Goal: Use online tool/utility: Utilize a website feature to perform a specific function

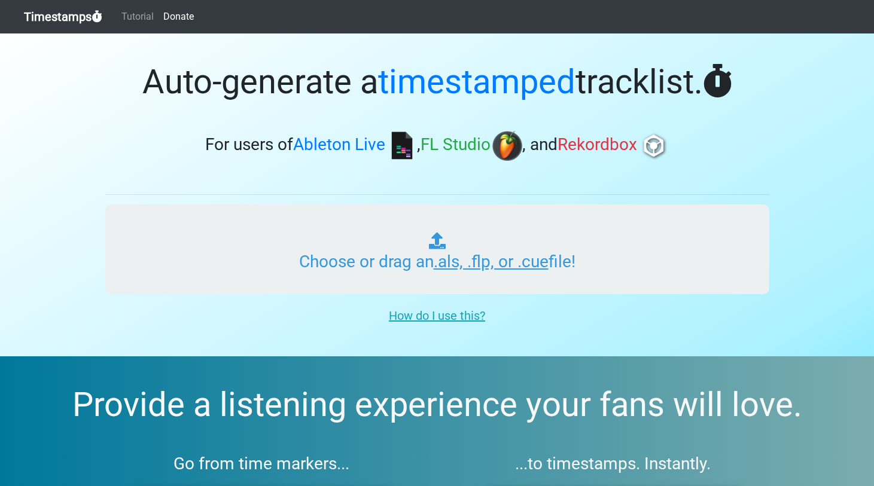
type input "C:\fakepath\SSR 07 Decjer.als"
click at [384, 249] on input "Choose or drag an .als, .flp, or .cue file!" at bounding box center [437, 250] width 664 height 90
type input "C:\fakepath\SSR 07 Decjer.als"
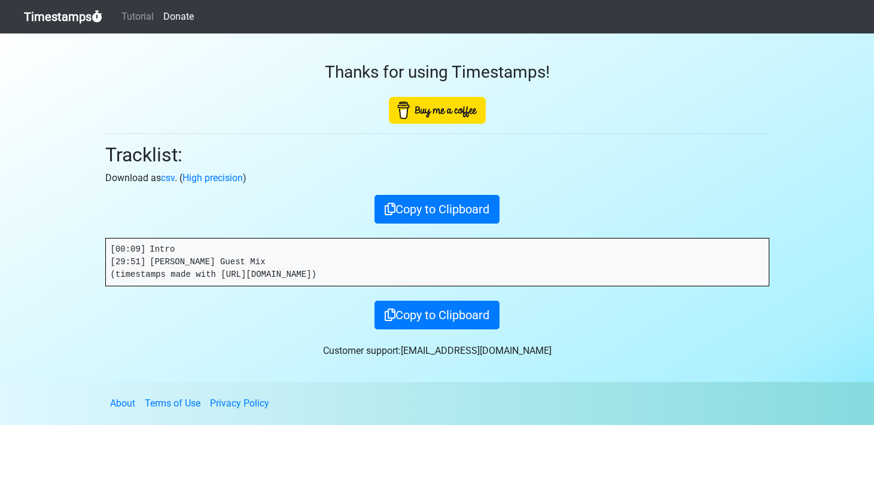
click at [57, 15] on link "Timestamps" at bounding box center [63, 17] width 78 height 24
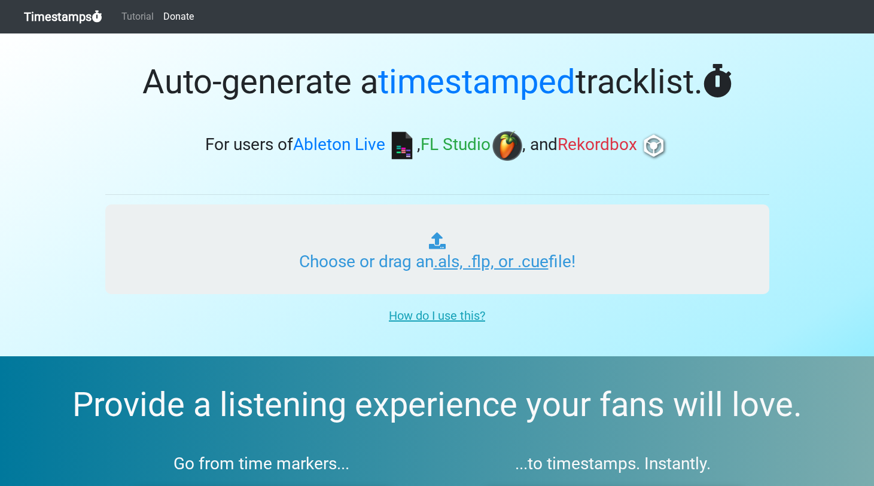
click at [465, 254] on input "Choose or drag an .als, .flp, or .cue file!" at bounding box center [437, 250] width 664 height 90
type input "C:\fakepath\SSR 07 Decjer.als"
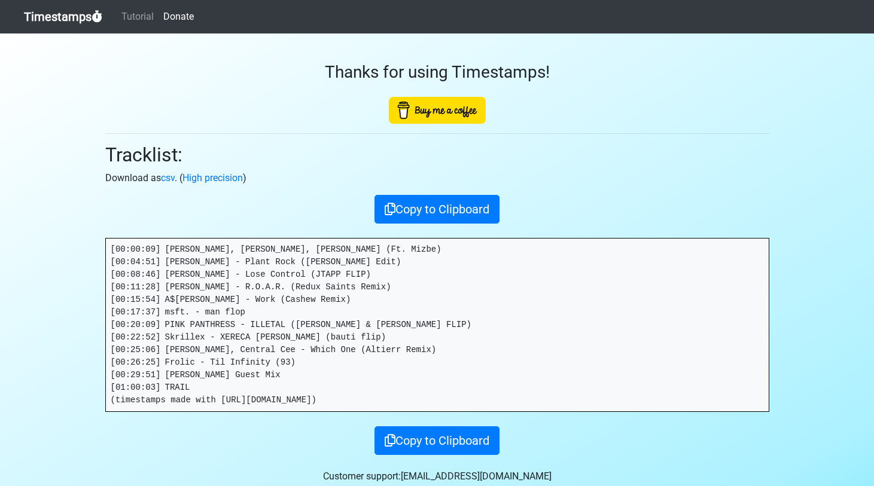
click at [285, 371] on pre "[00:00:09] [PERSON_NAME], [PERSON_NAME], [PERSON_NAME] (Ft. Mizbe) [00:04:51] […" at bounding box center [437, 325] width 663 height 173
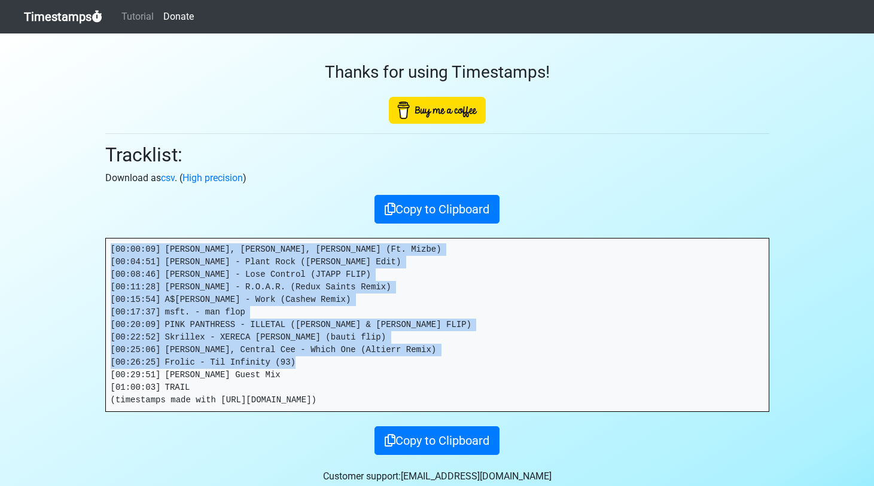
drag, startPoint x: 281, startPoint y: 376, endPoint x: 97, endPoint y: 231, distance: 233.9
click at [97, 231] on div "Thanks for using Timestamps! Tracklist: Download as csv . ( High precision ) Co…" at bounding box center [437, 244] width 682 height 422
copy pre "[00:00:09] [PERSON_NAME], [PERSON_NAME], [PERSON_NAME] (Ft. Mizbe) [00:04:51] […"
